Goal: Information Seeking & Learning: Learn about a topic

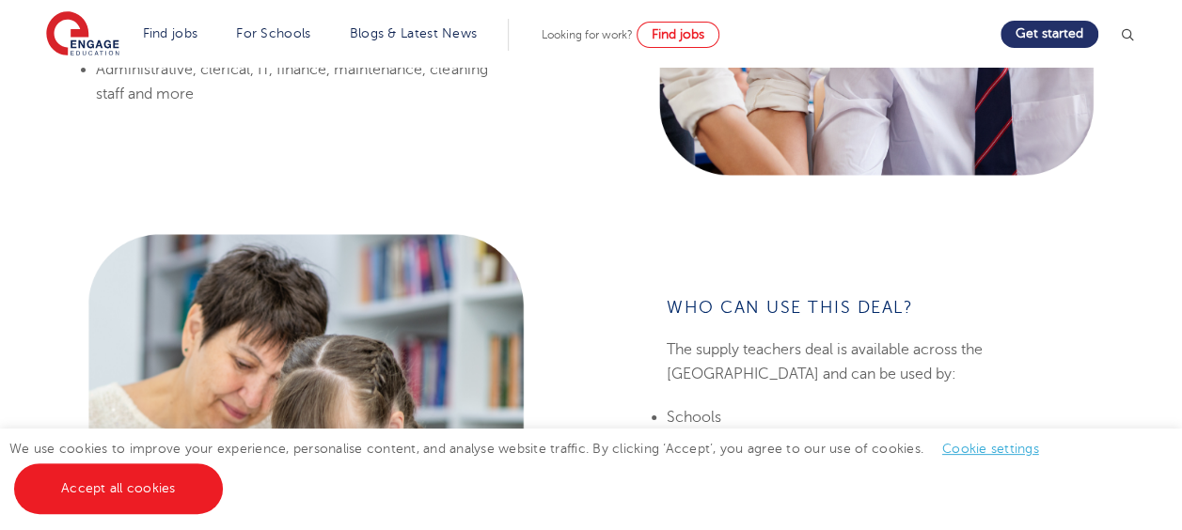
scroll to position [1599, 0]
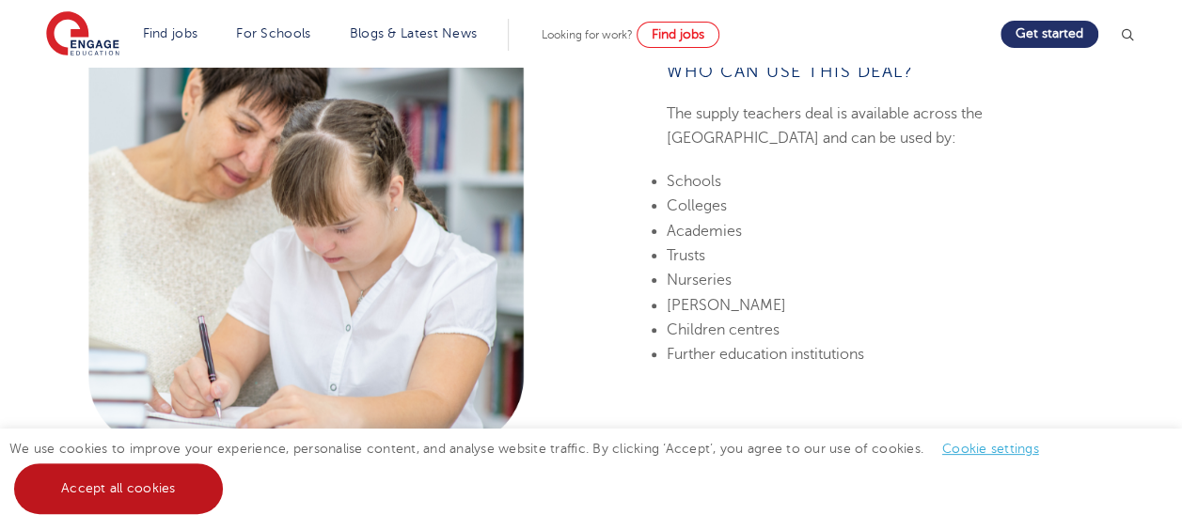
click at [172, 500] on link "Accept all cookies" at bounding box center [118, 489] width 209 height 51
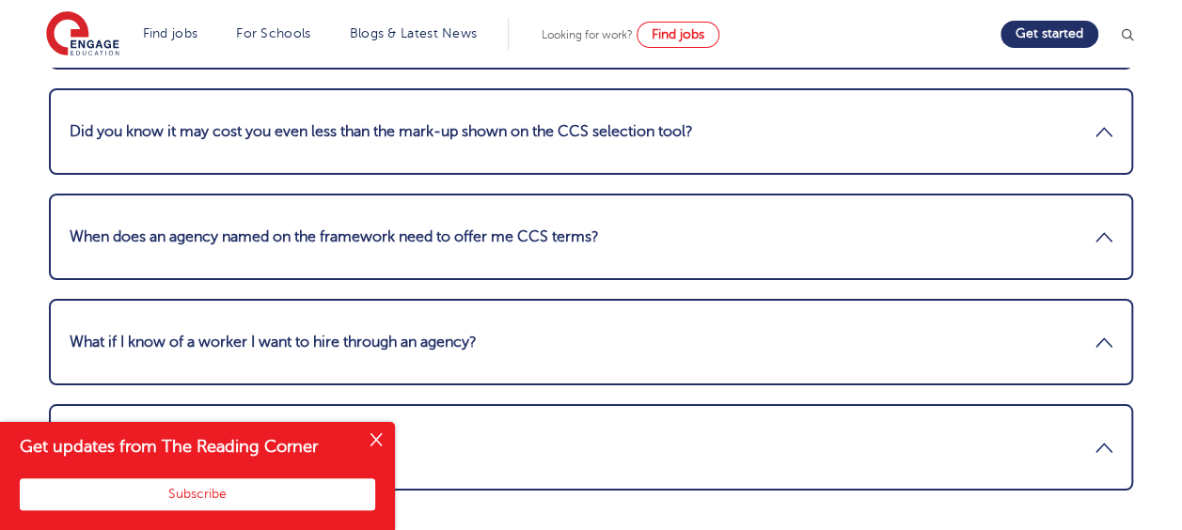
scroll to position [3856, 0]
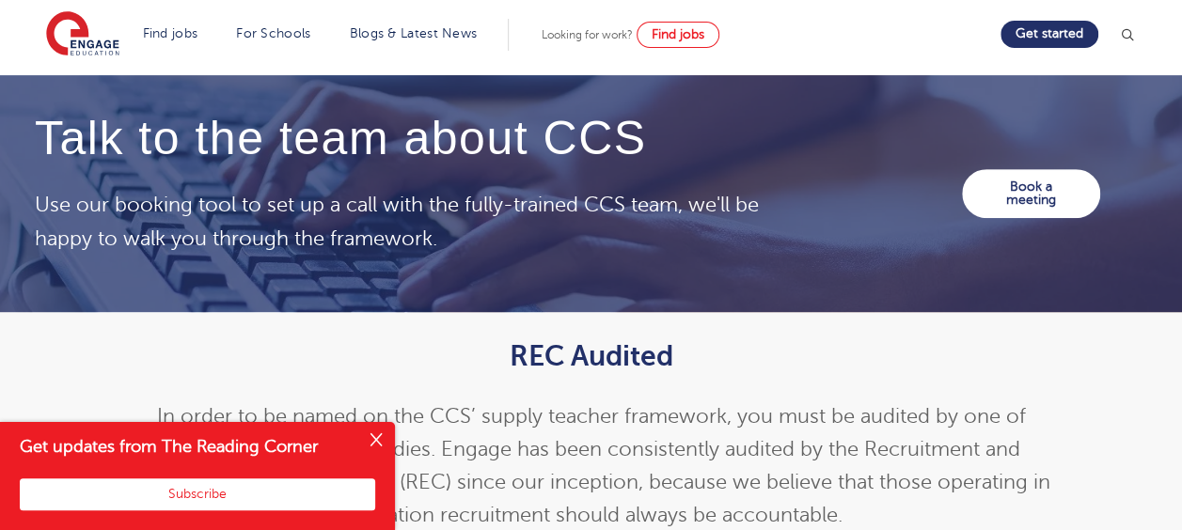
click at [382, 435] on button "Close" at bounding box center [376, 441] width 38 height 38
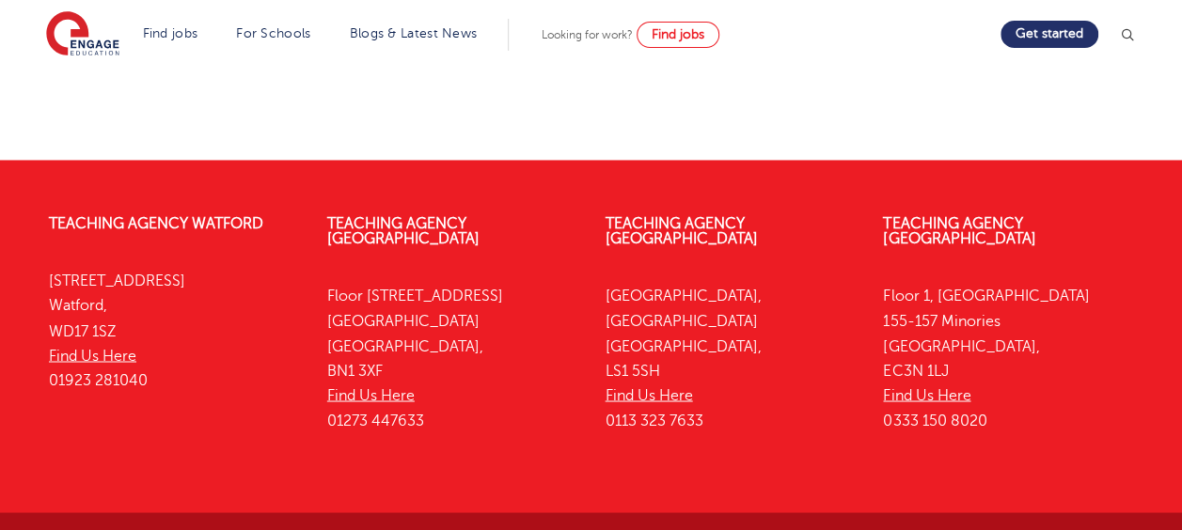
scroll to position [5086, 0]
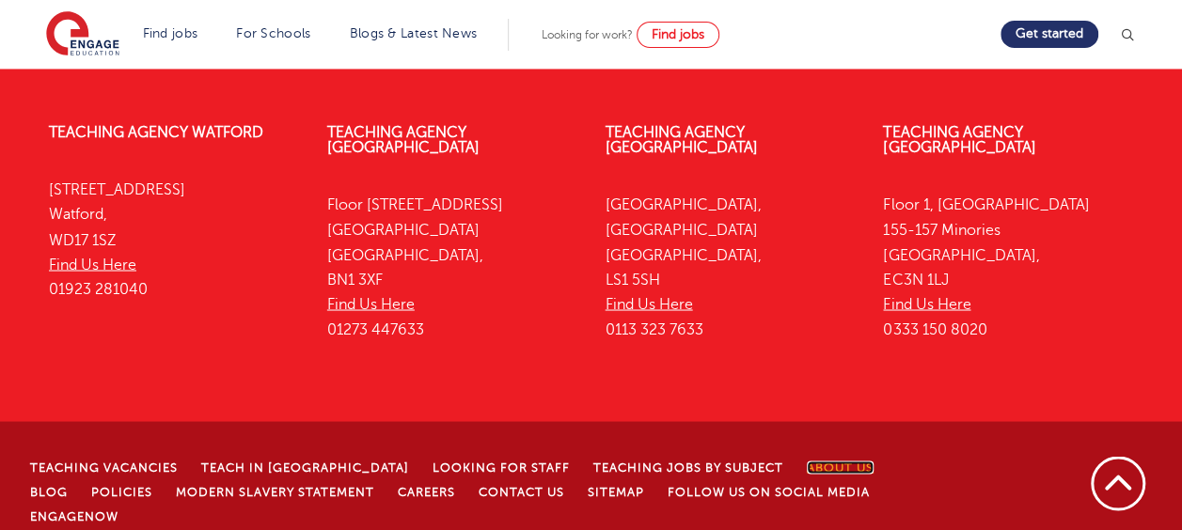
click at [807, 461] on link "About Us" at bounding box center [840, 467] width 67 height 13
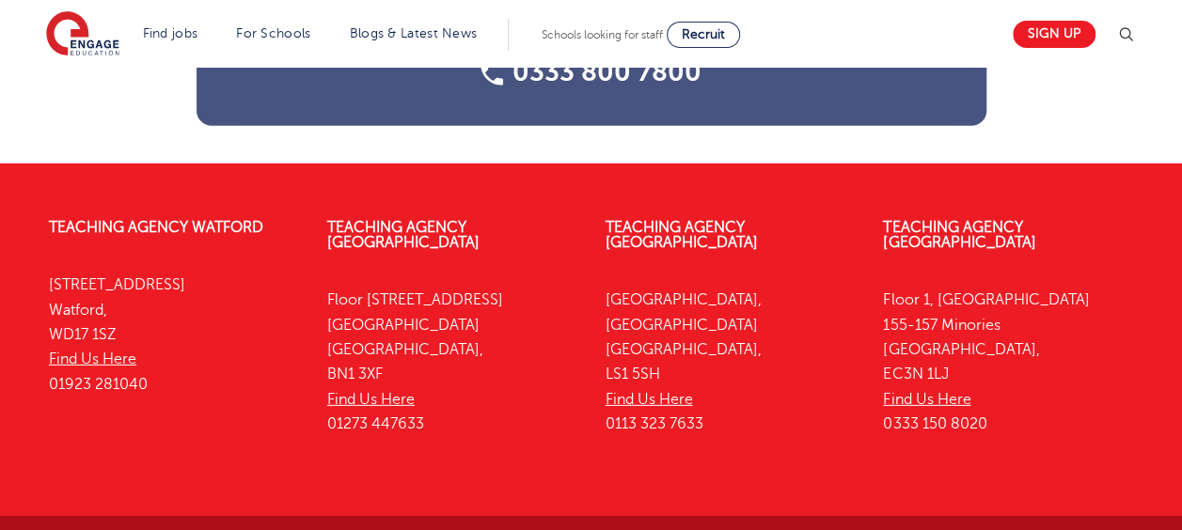
scroll to position [2745, 0]
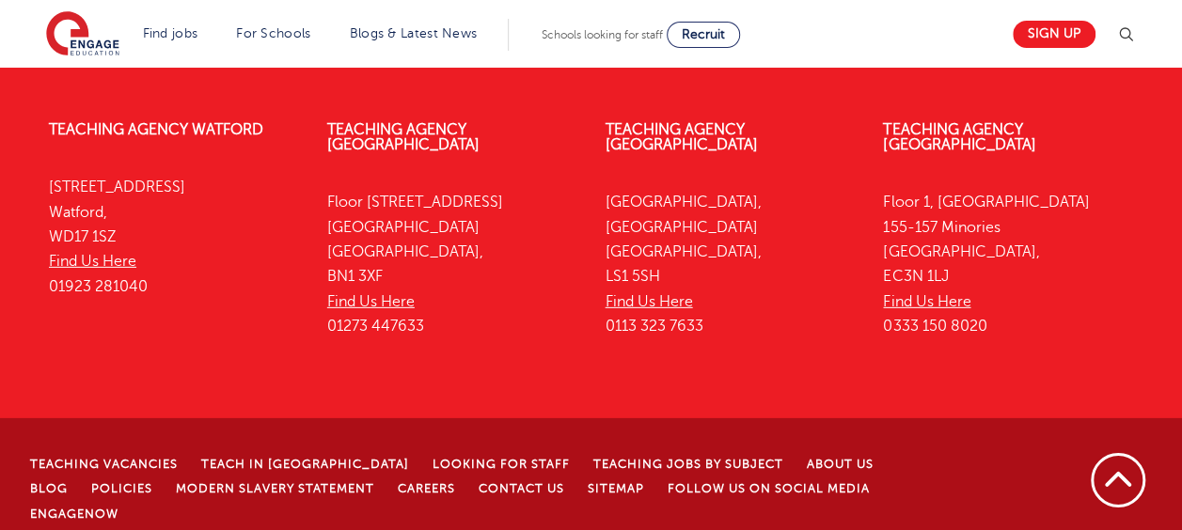
drag, startPoint x: 211, startPoint y: 500, endPoint x: 98, endPoint y: 501, distance: 112.9
copy p "Engage Partners Limited"
